Goal: Navigation & Orientation: Find specific page/section

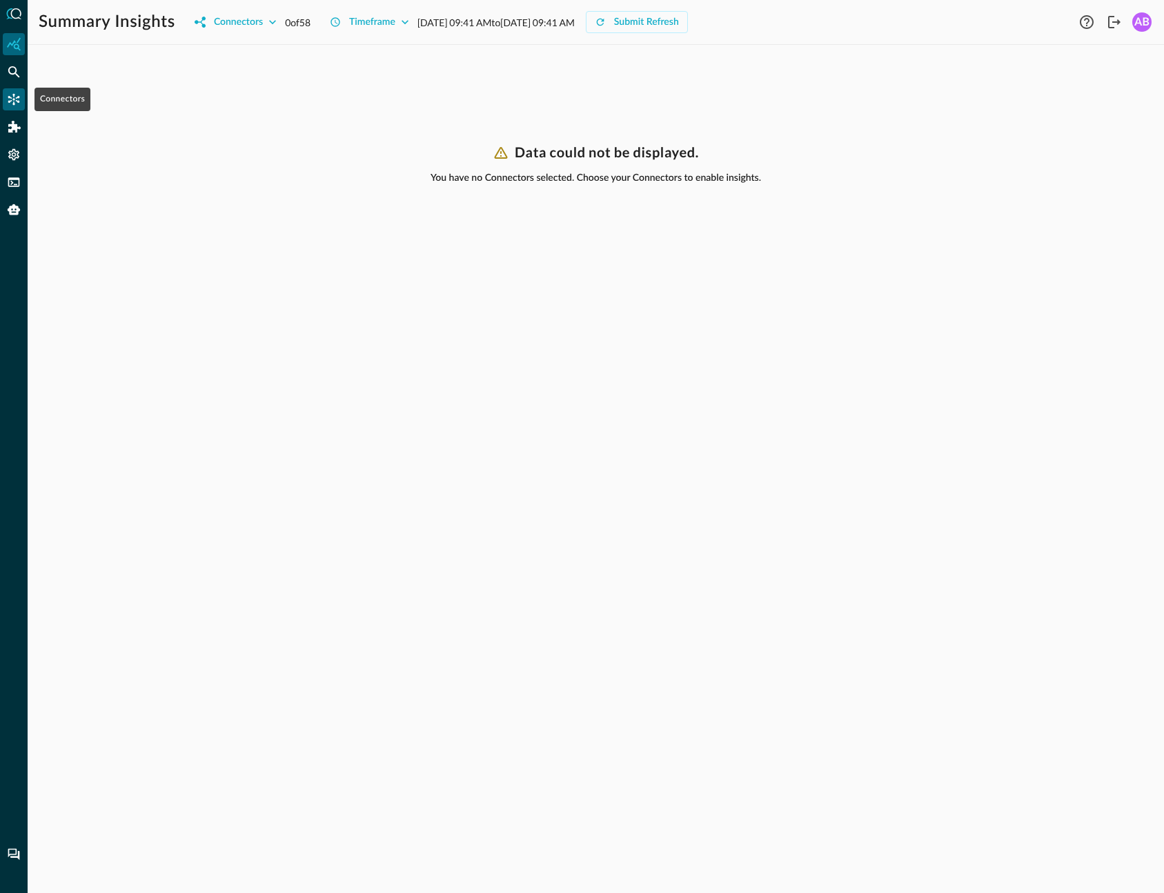
click at [10, 106] on icon "Connectors" at bounding box center [14, 99] width 14 height 14
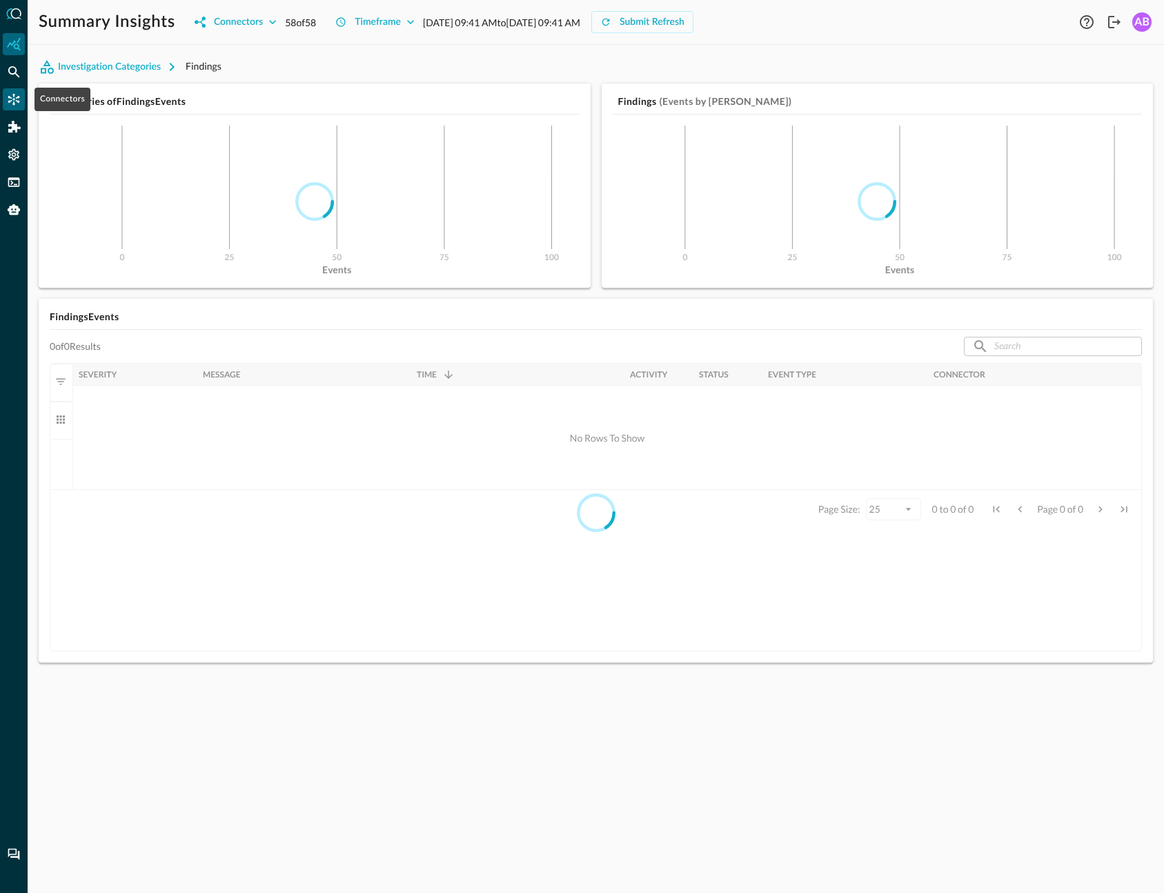
click at [19, 99] on icon "Connectors" at bounding box center [14, 99] width 14 height 14
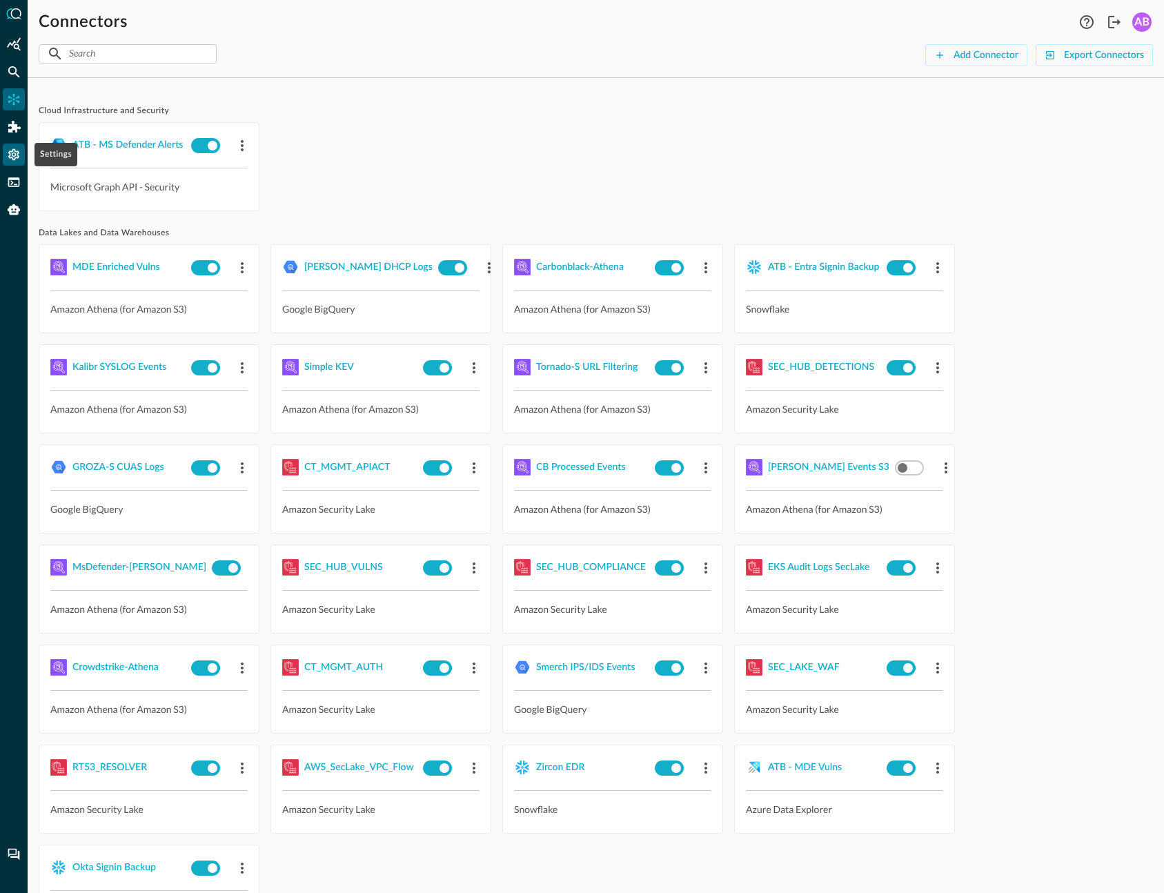
click at [16, 150] on icon "Settings" at bounding box center [14, 155] width 14 height 14
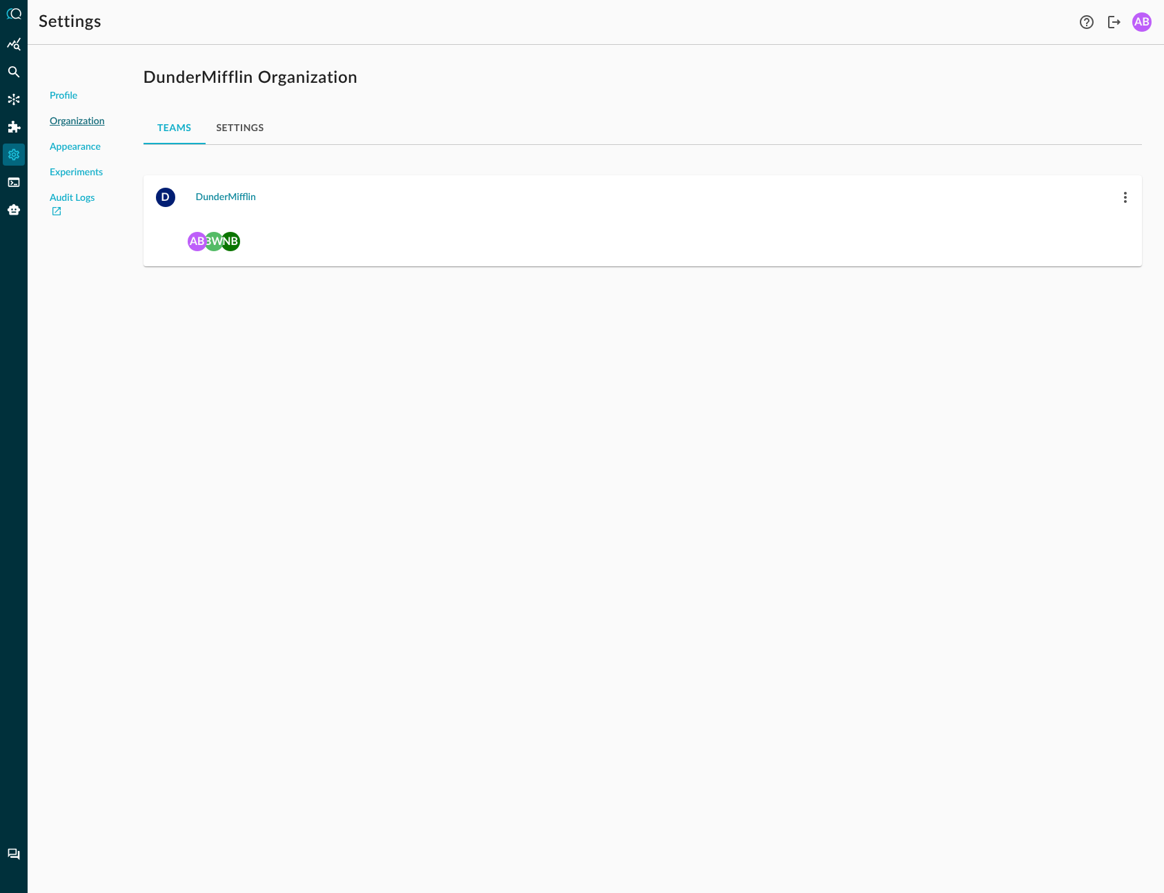
click at [241, 198] on div "DunderMifflin" at bounding box center [226, 197] width 60 height 17
